Goal: Task Accomplishment & Management: Manage account settings

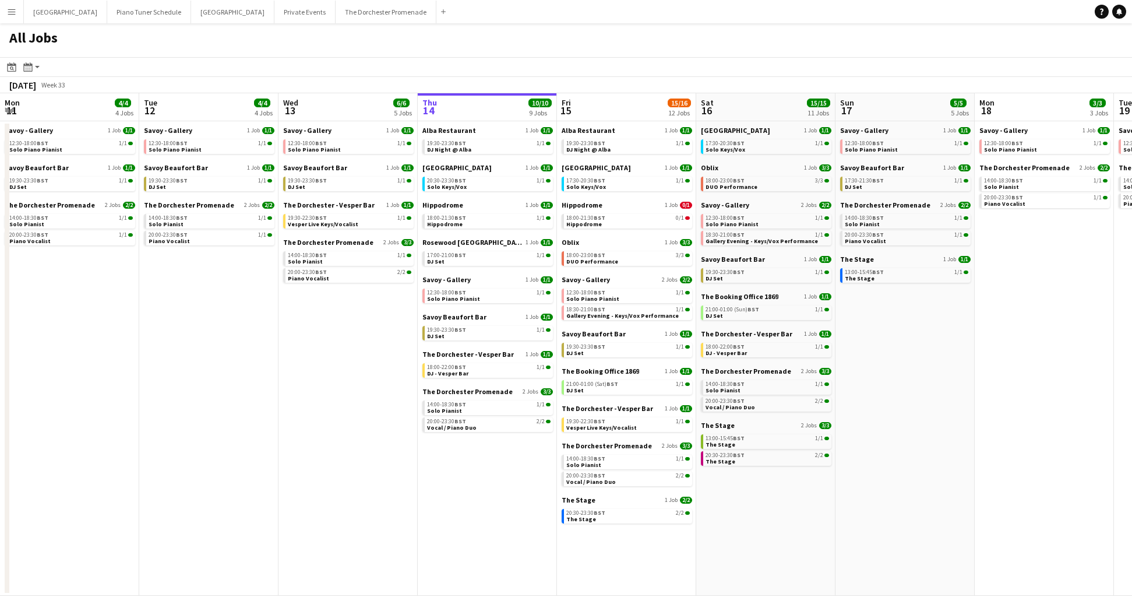
scroll to position [0, 279]
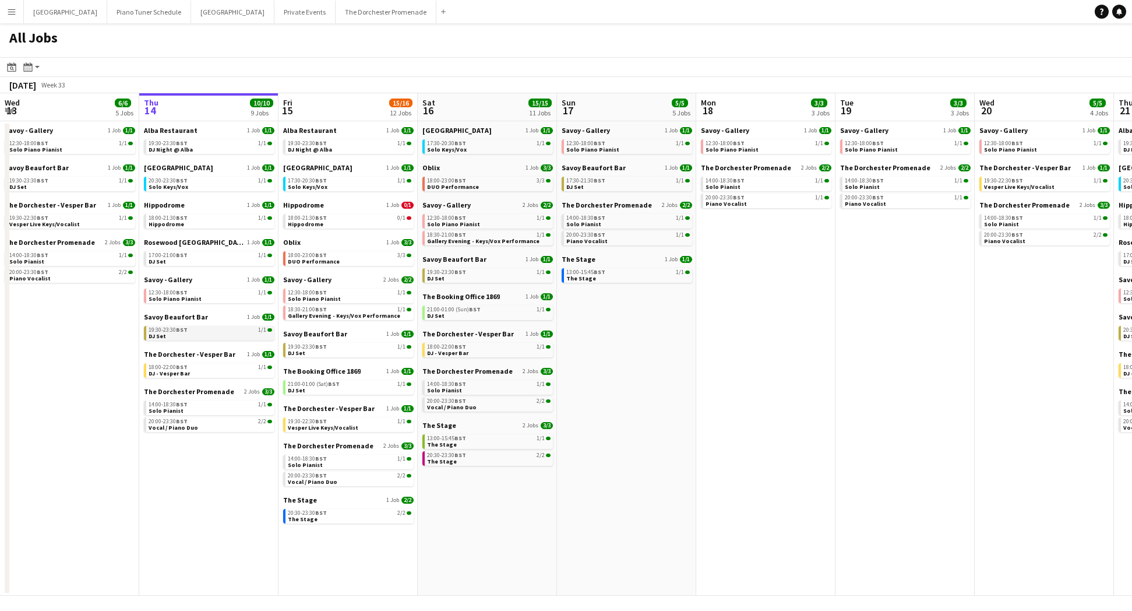
click at [217, 337] on link "19:30-23:30 BST 1/1 DJ Set" at bounding box center [211, 332] width 124 height 13
click at [336, 486] on app-brief-job-card "20:00-23:30 BST 2/2 Vocal / Piano Duo" at bounding box center [348, 479] width 131 height 15
click at [336, 484] on link "20:00-23:30 BST 2/2 Vocal / Piano Duo" at bounding box center [350, 478] width 124 height 13
click at [180, 229] on div "Hippodrome 1 Job [DATE] 18:00-21:30 BST 1/1 Hippodrome" at bounding box center [209, 219] width 131 height 37
click at [183, 226] on link "18:00-21:30 BST 1/1 Hippodrome" at bounding box center [211, 220] width 124 height 13
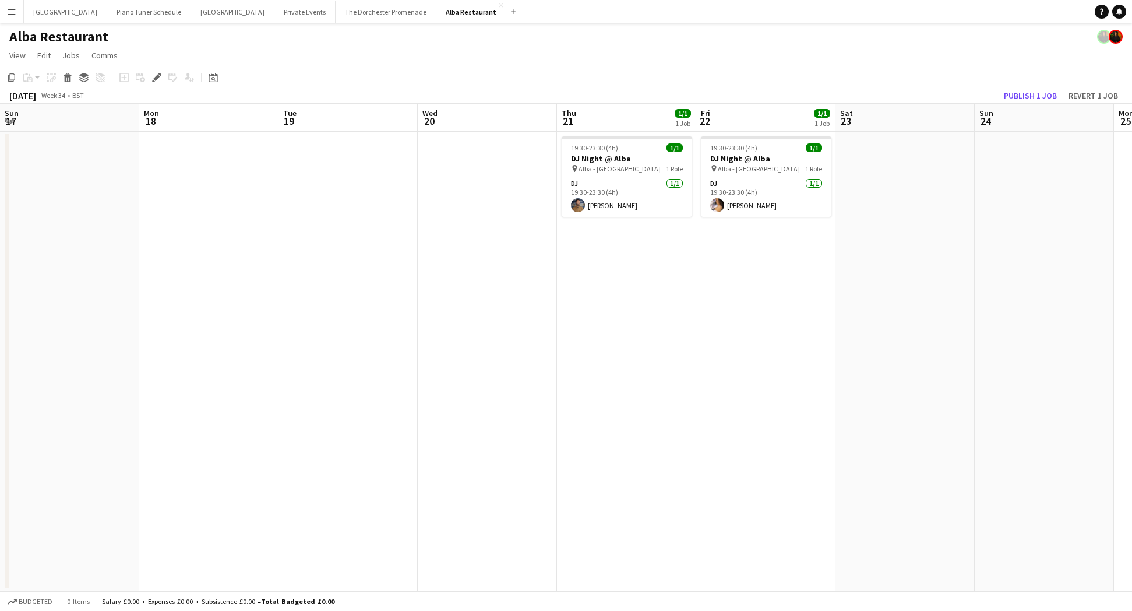
scroll to position [0, 324]
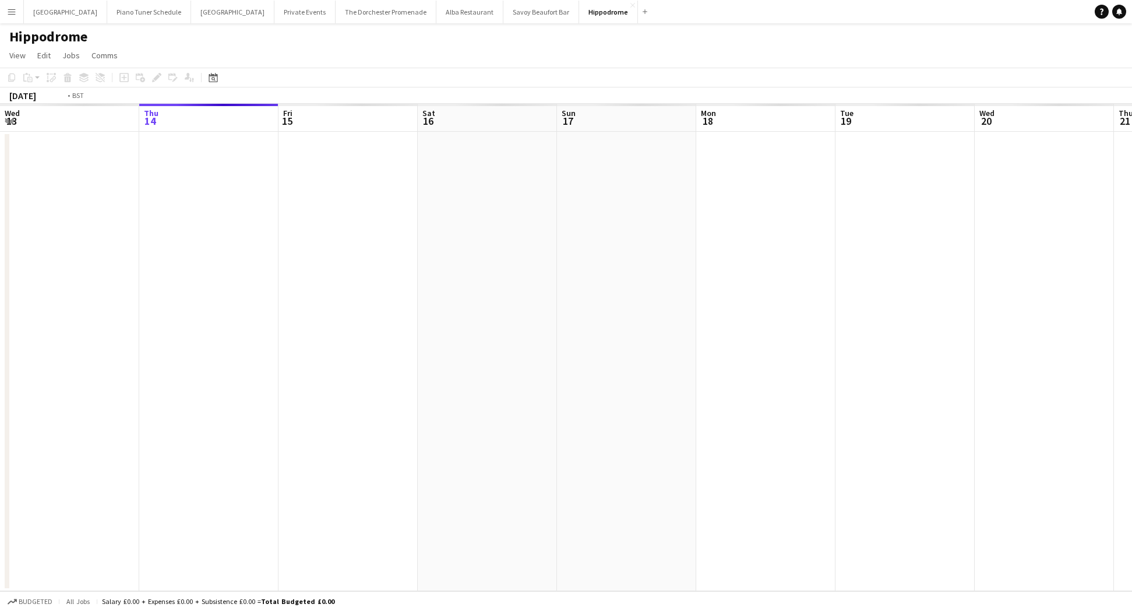
scroll to position [0, 401]
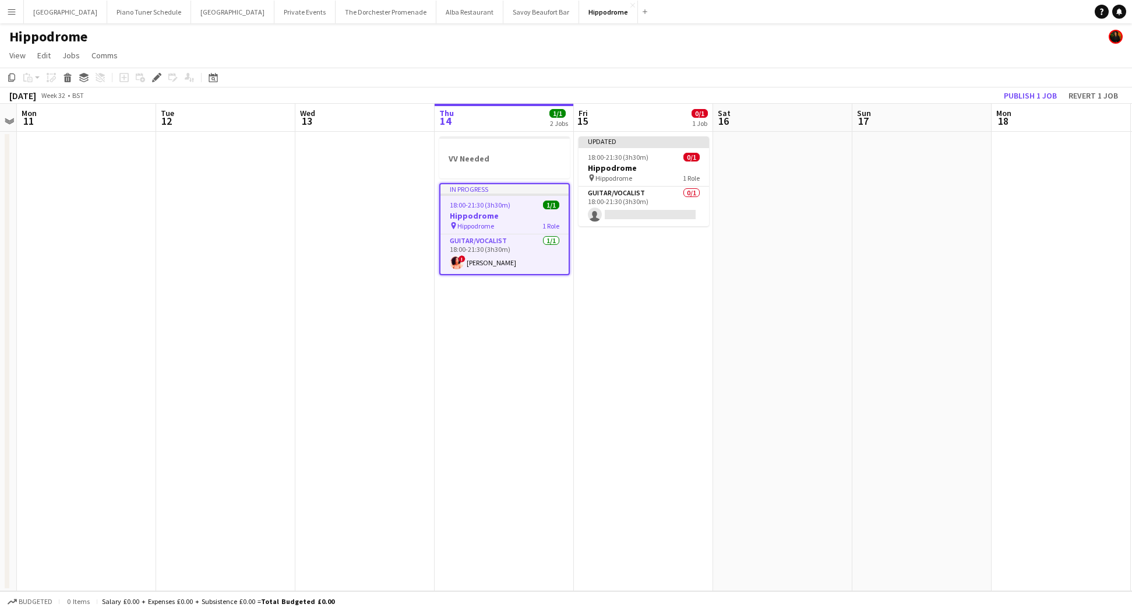
click at [528, 220] on h3 "Hippodrome" at bounding box center [505, 215] width 128 height 10
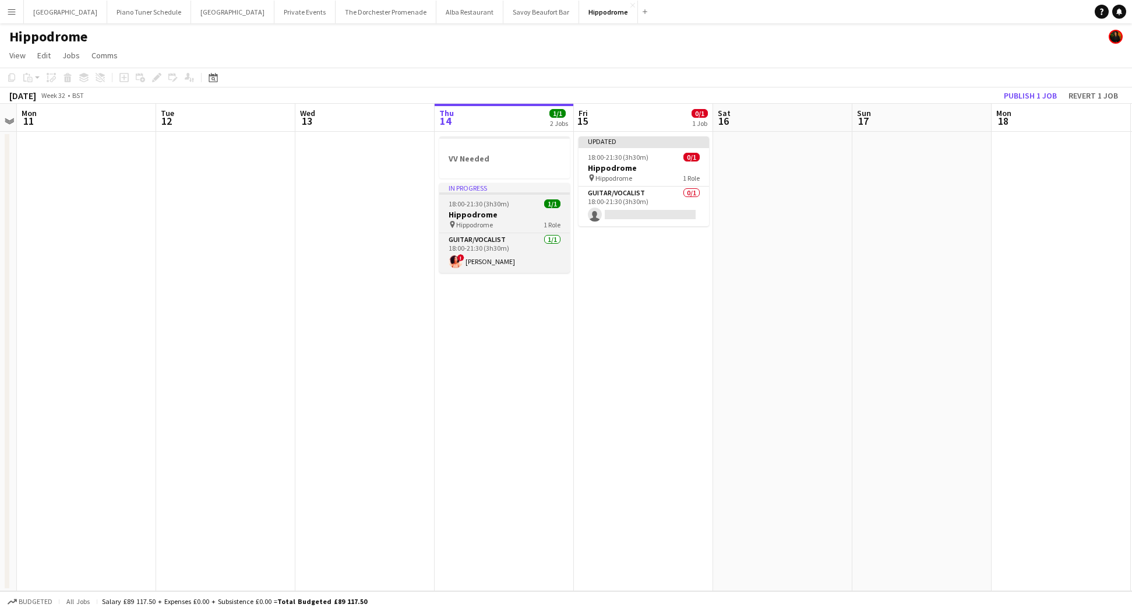
click at [522, 218] on h3 "Hippodrome" at bounding box center [504, 214] width 131 height 10
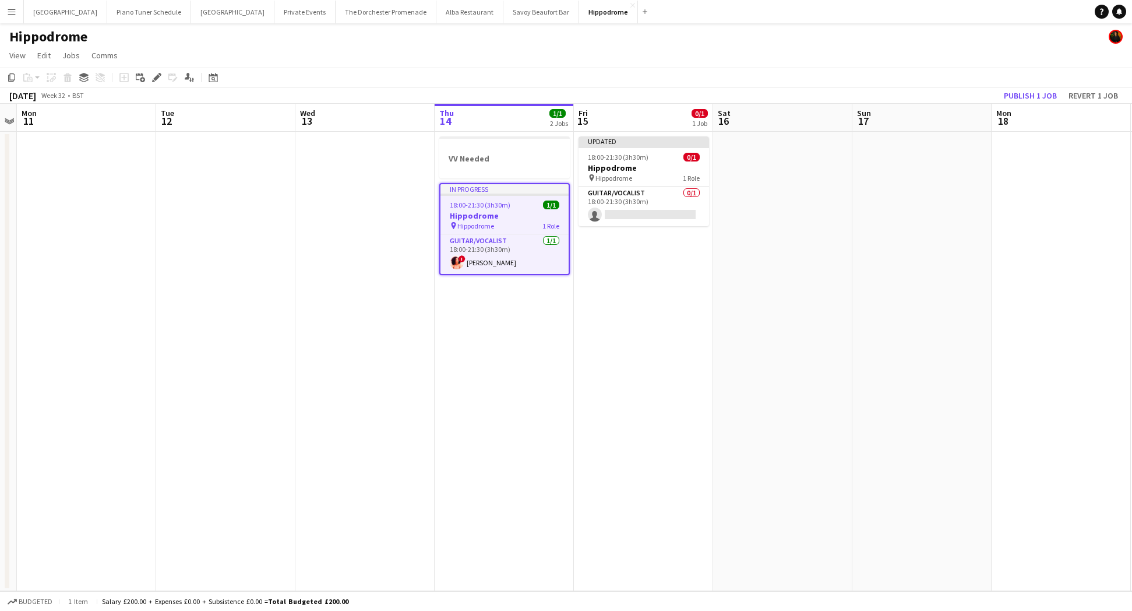
click at [149, 74] on div "Add job Add linked Job Edit Edit linked Job Applicants" at bounding box center [151, 78] width 89 height 14
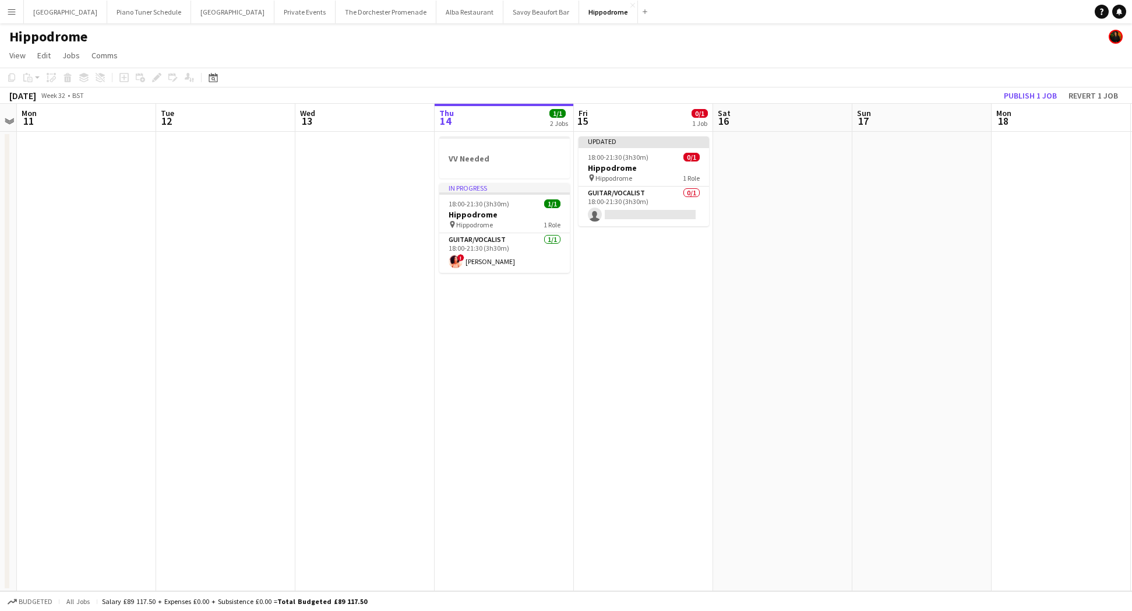
click at [152, 74] on div "Add job Add linked Job Edit Edit linked Job Applicants" at bounding box center [151, 78] width 89 height 14
click at [161, 80] on div "Add job Add linked Job Edit Edit linked Job Applicants" at bounding box center [151, 78] width 89 height 14
click at [491, 216] on h3 "Hippodrome" at bounding box center [504, 214] width 131 height 10
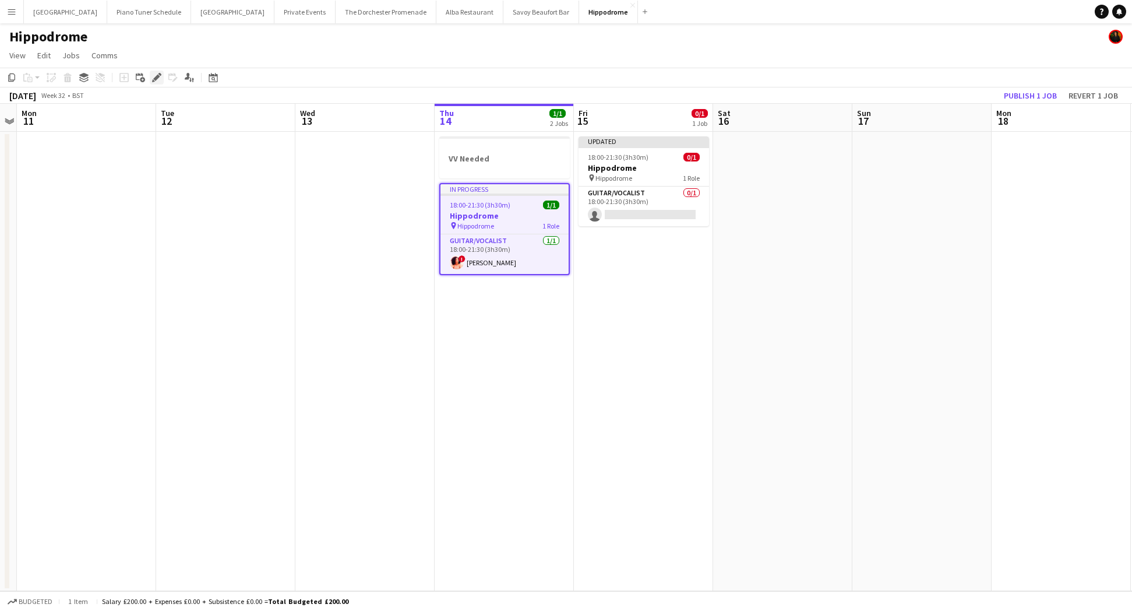
click at [154, 73] on icon "Edit" at bounding box center [156, 77] width 9 height 9
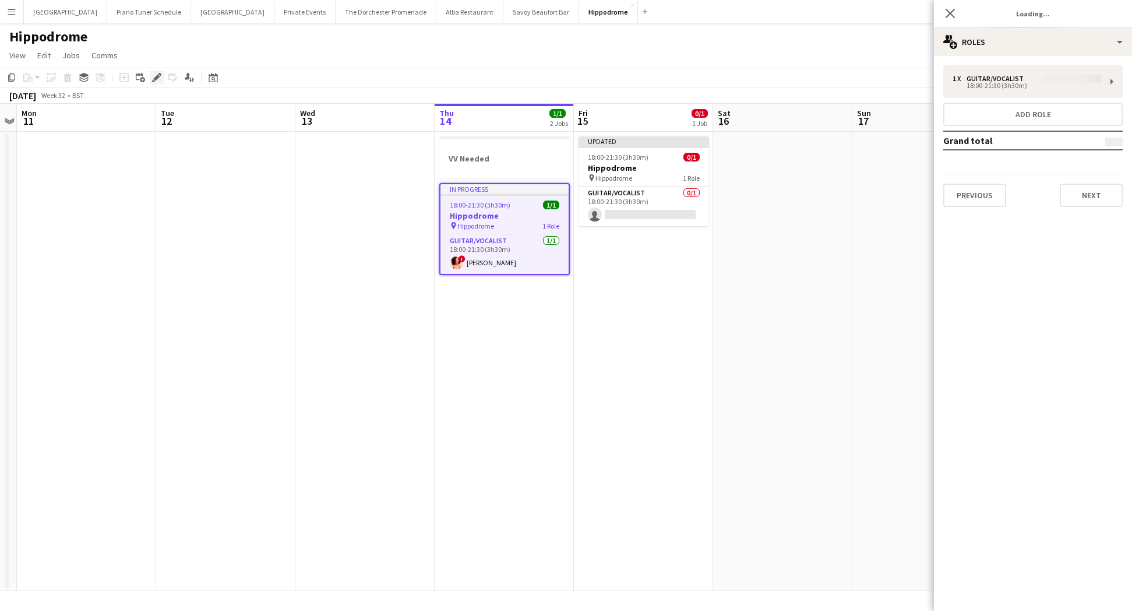
type input "**********"
click at [1092, 194] on button "Next" at bounding box center [1091, 195] width 63 height 23
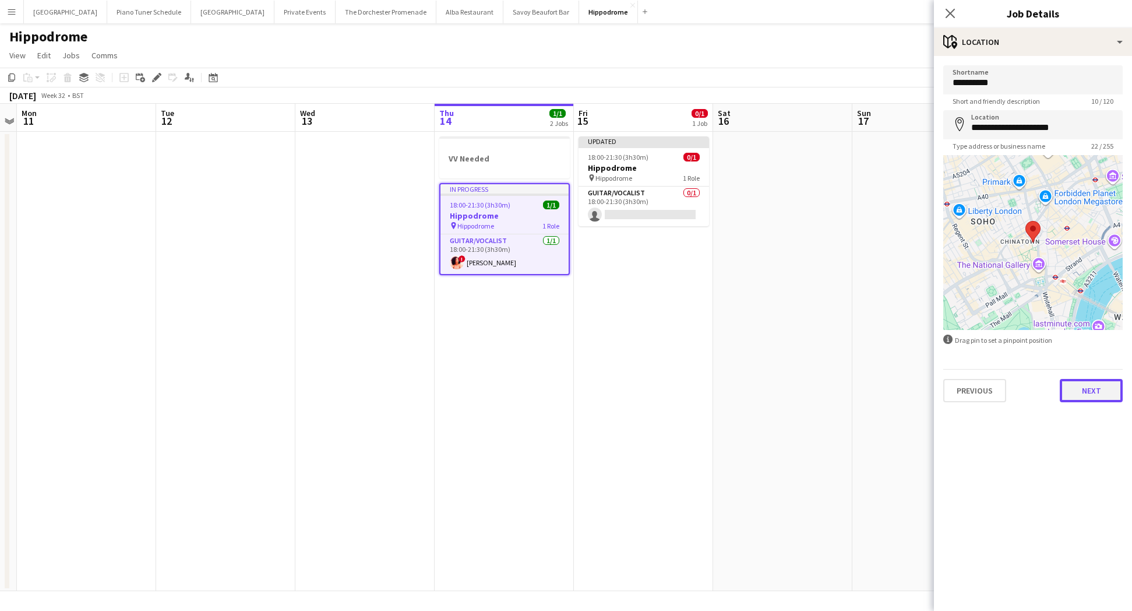
click at [1105, 399] on button "Next" at bounding box center [1091, 390] width 63 height 23
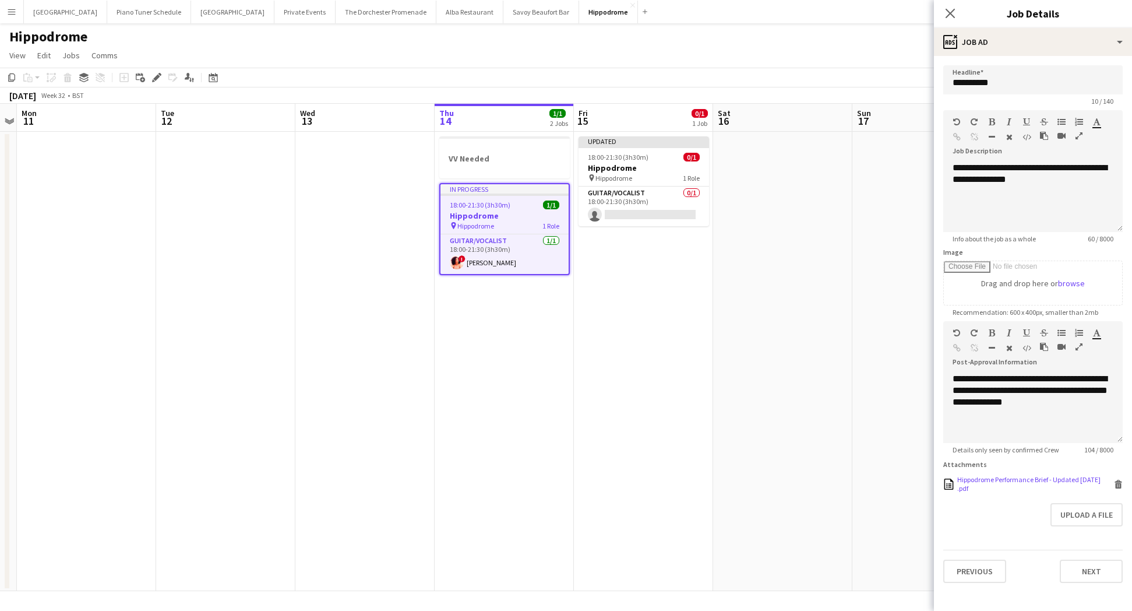
click at [1014, 483] on div "Hippodrome Performance Brief - Updated May 2025 .pdf" at bounding box center [1035, 483] width 154 height 17
click at [984, 577] on button "Previous" at bounding box center [975, 571] width 63 height 23
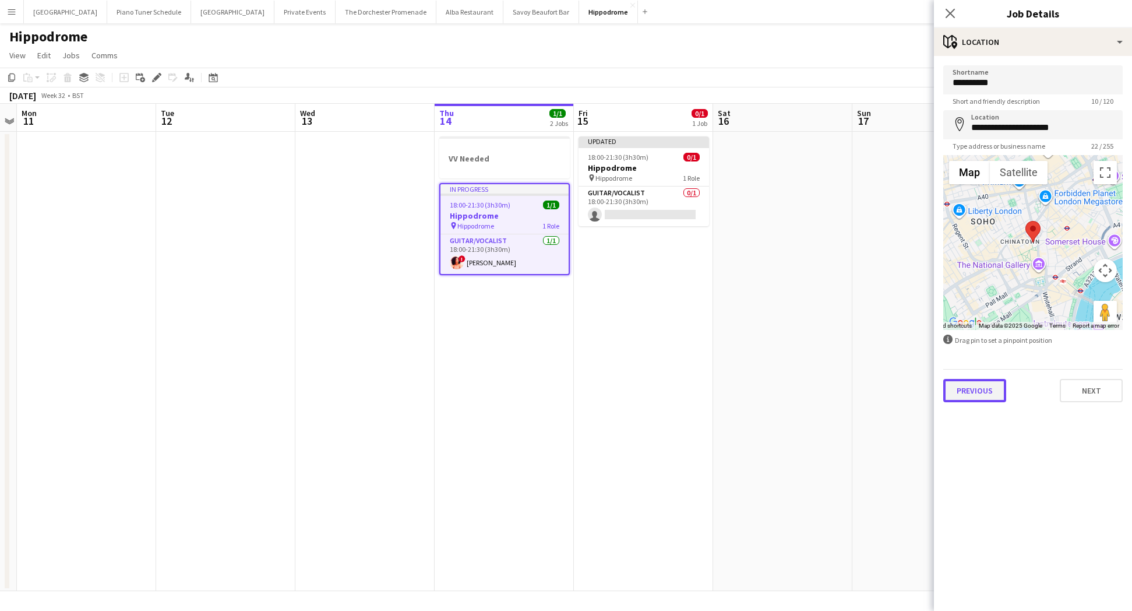
click at [988, 386] on button "Previous" at bounding box center [975, 390] width 63 height 23
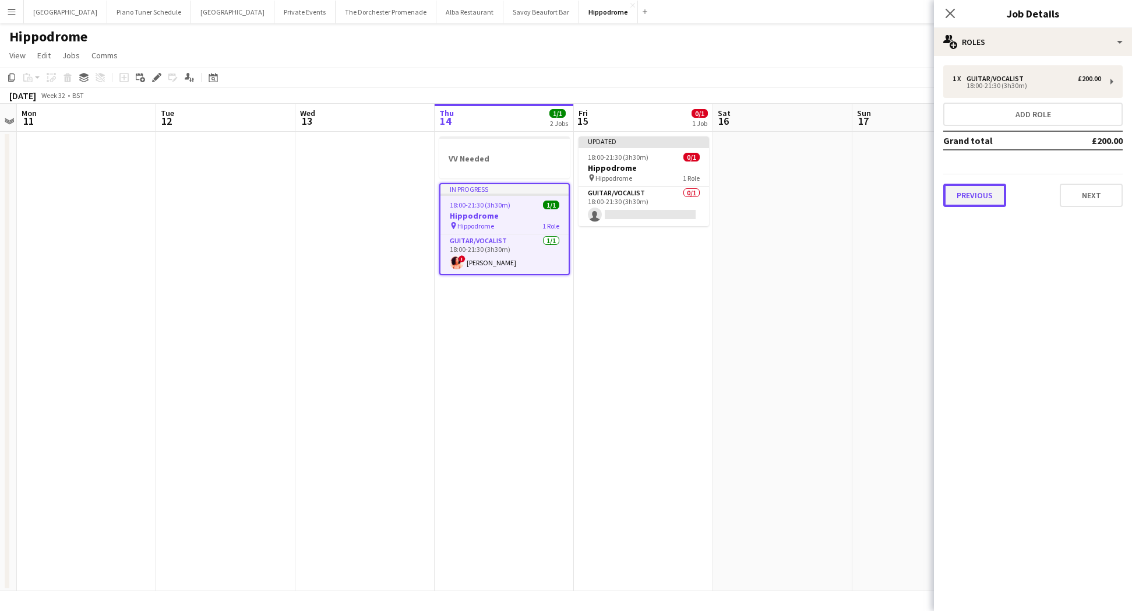
click at [978, 201] on button "Previous" at bounding box center [975, 195] width 63 height 23
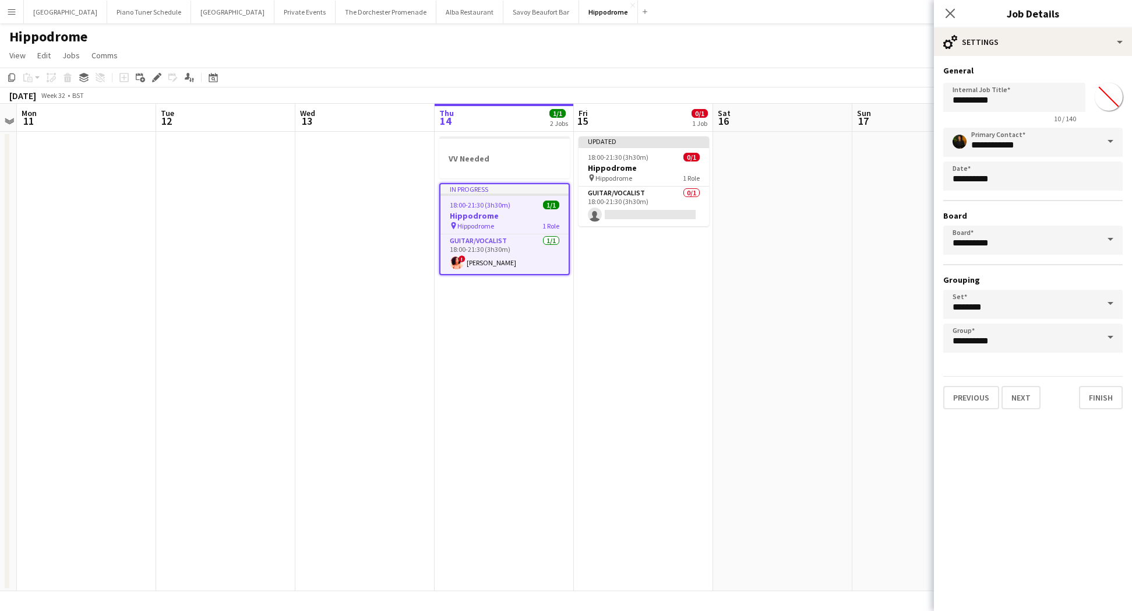
click at [763, 358] on app-date-cell at bounding box center [782, 361] width 139 height 459
